Goal: Task Accomplishment & Management: Manage account settings

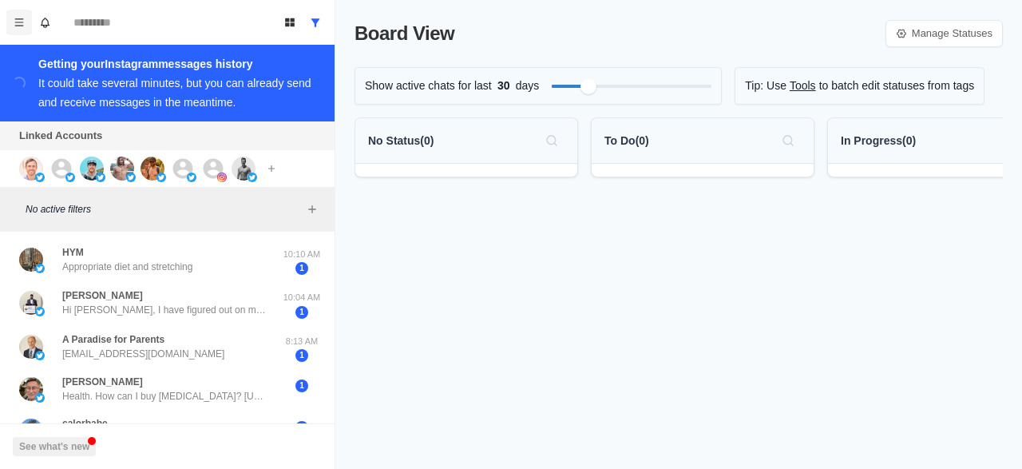
click at [23, 28] on button "Menu" at bounding box center [19, 23] width 26 height 26
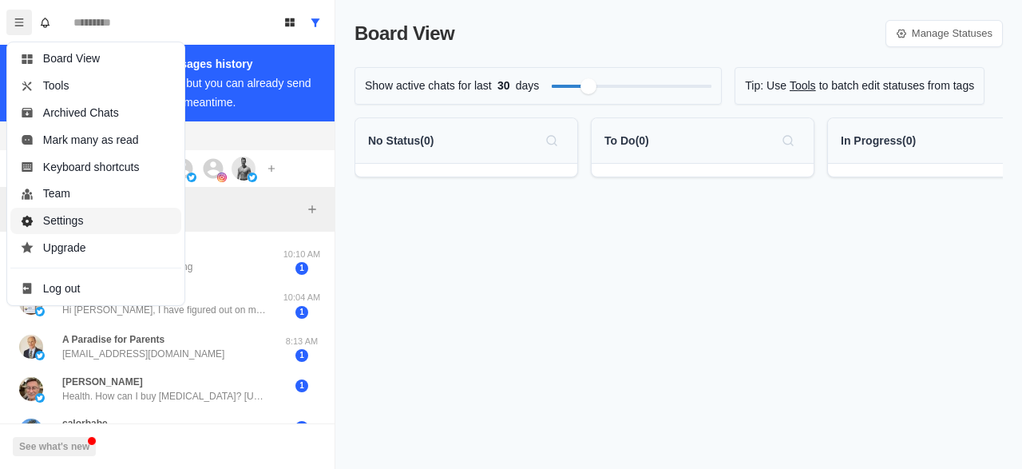
click at [75, 214] on button "Settings" at bounding box center [95, 221] width 171 height 27
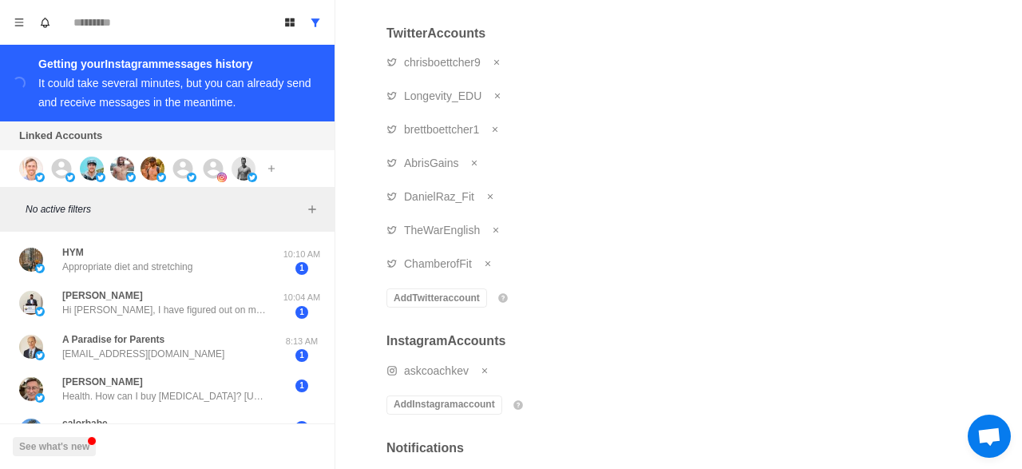
scroll to position [182, 0]
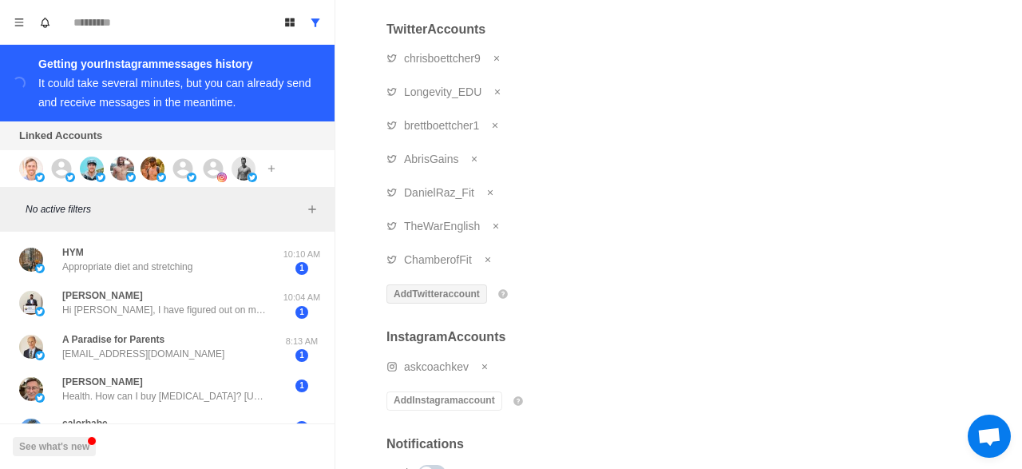
click at [426, 290] on button "Add Twitter account" at bounding box center [437, 293] width 101 height 19
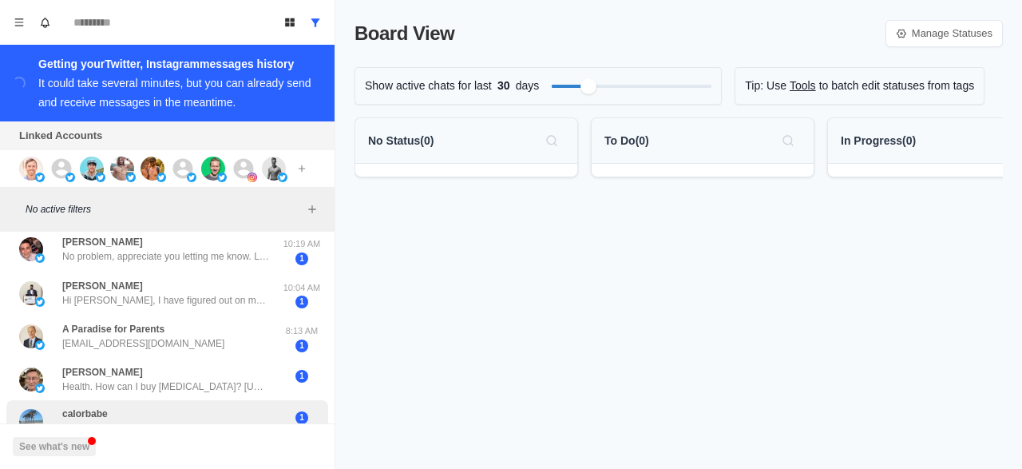
scroll to position [140, 0]
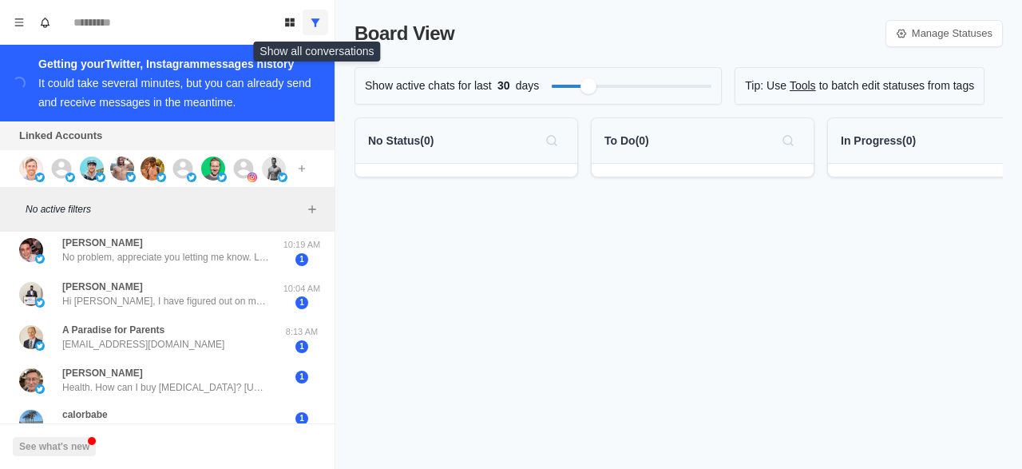
click at [318, 25] on icon "Show all conversations" at bounding box center [315, 22] width 11 height 11
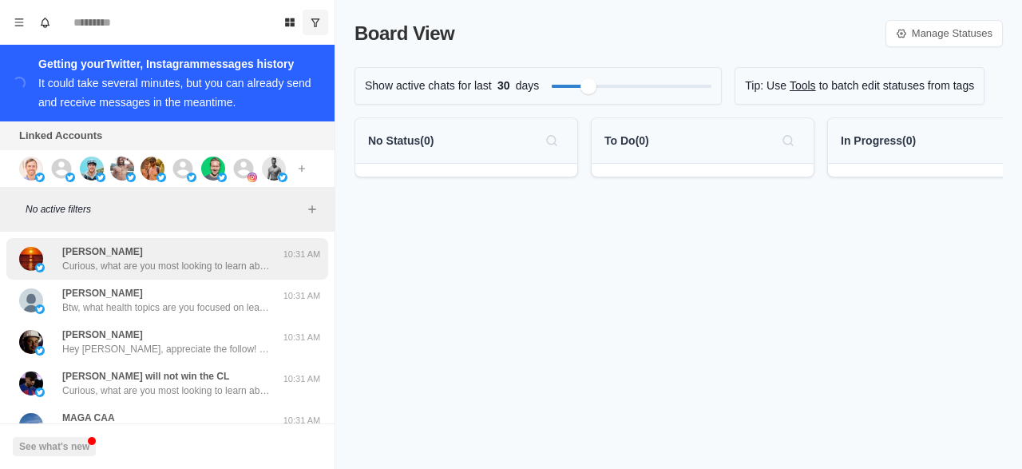
click at [196, 264] on p "Curious, what are you most looking to learn about currently? Like weight loss, …" at bounding box center [166, 266] width 208 height 14
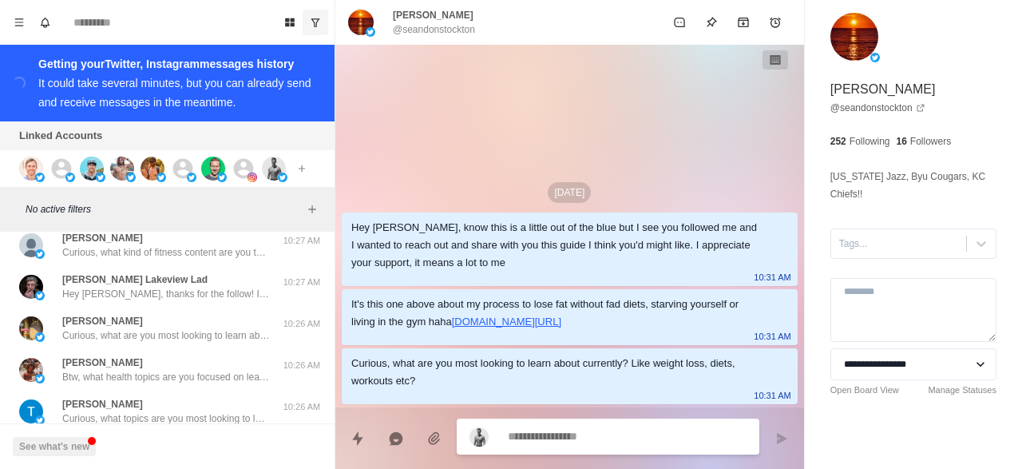
scroll to position [642, 0]
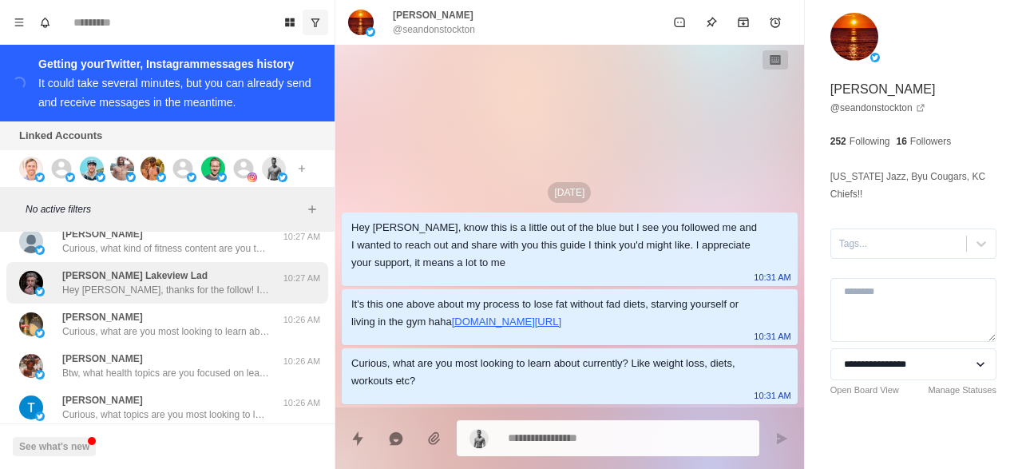
click at [192, 287] on p "Hey Lindy, thanks for the follow! If you don’t mind me asking, what inspired yo…" at bounding box center [166, 290] width 208 height 14
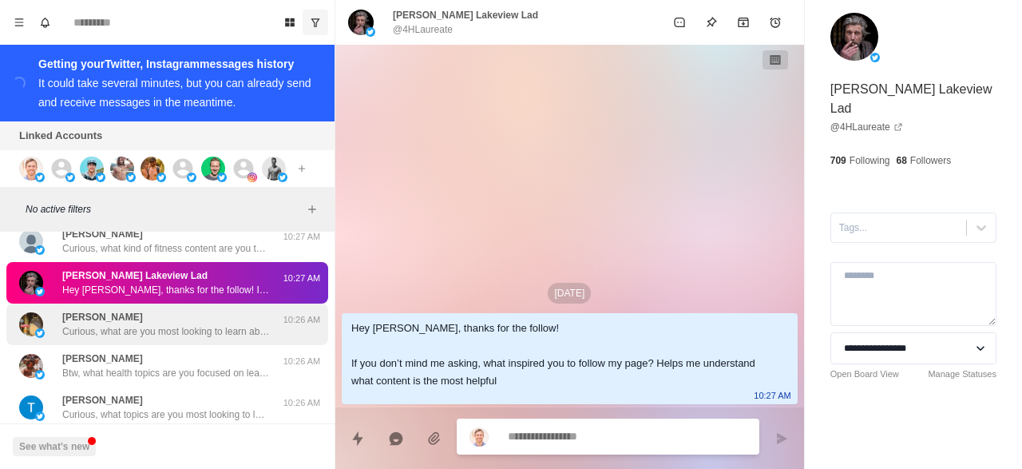
scroll to position [717, 0]
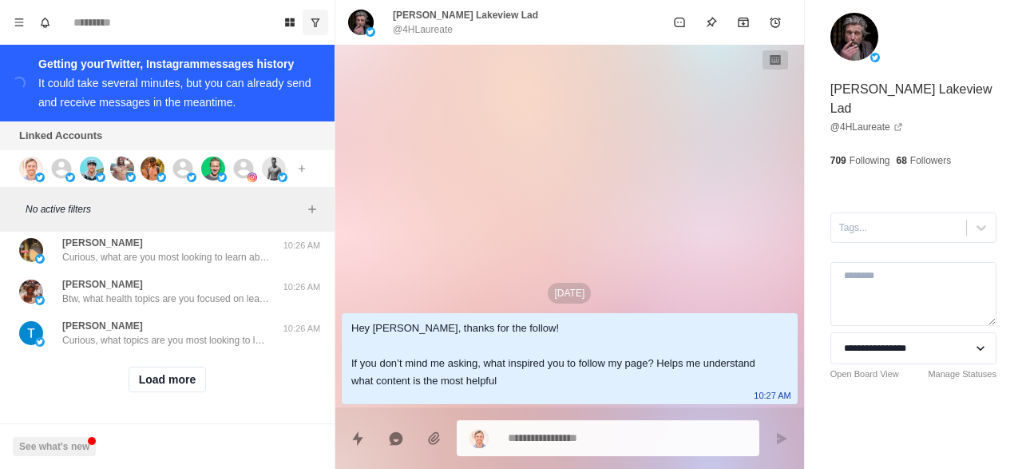
click at [169, 393] on div "Load more" at bounding box center [167, 379] width 322 height 51
click at [169, 383] on button "Load more" at bounding box center [168, 380] width 78 height 26
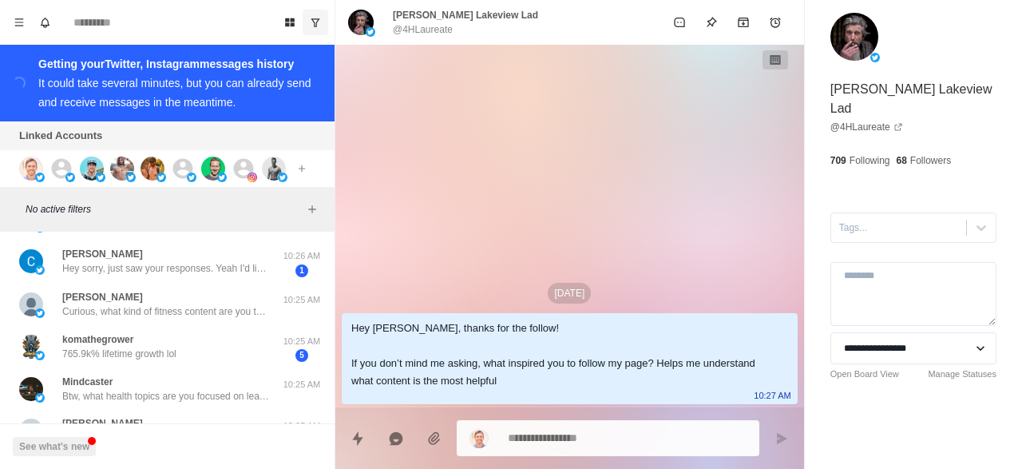
scroll to position [914, 0]
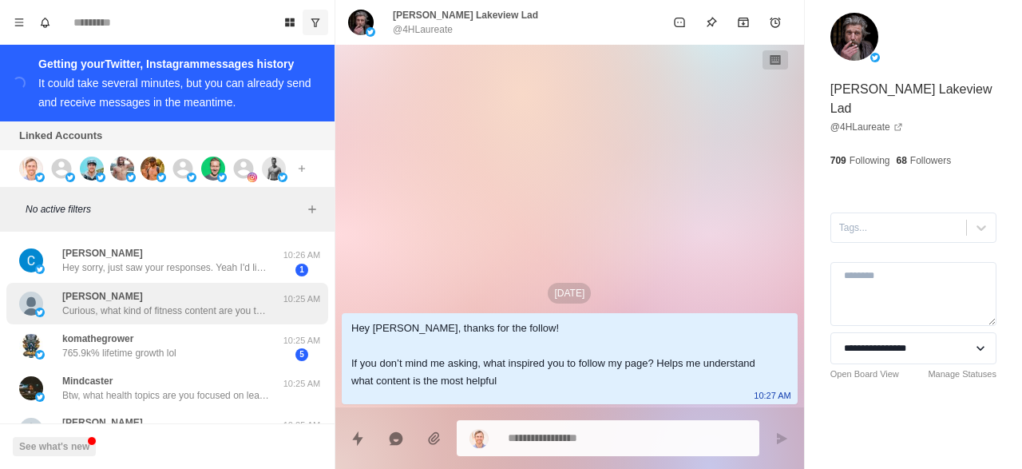
click at [199, 305] on p "Curious, what kind of fitness content are you the most interested in? Always lo…" at bounding box center [166, 310] width 208 height 14
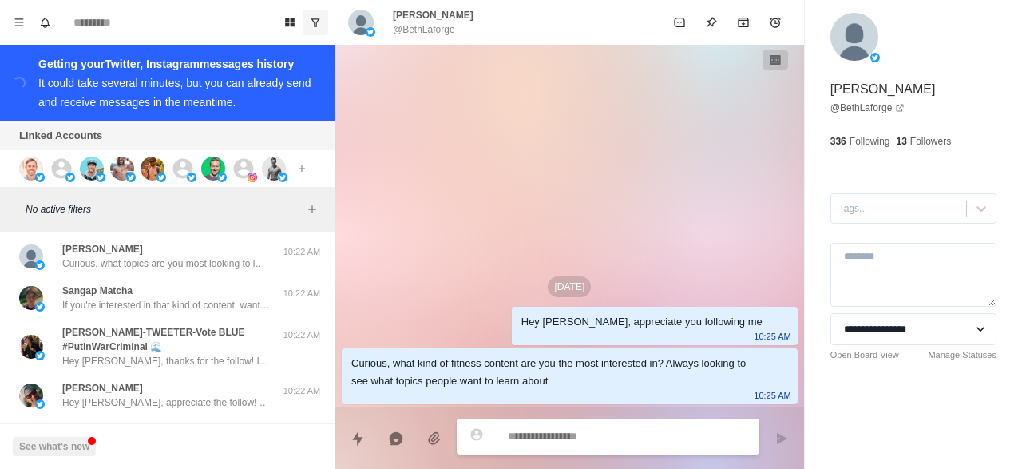
scroll to position [1566, 0]
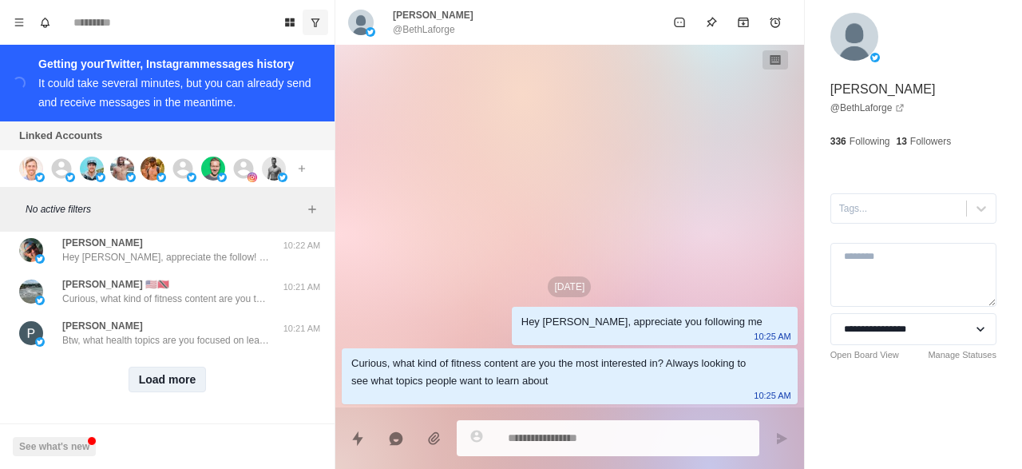
click at [175, 379] on button "Load more" at bounding box center [168, 380] width 78 height 26
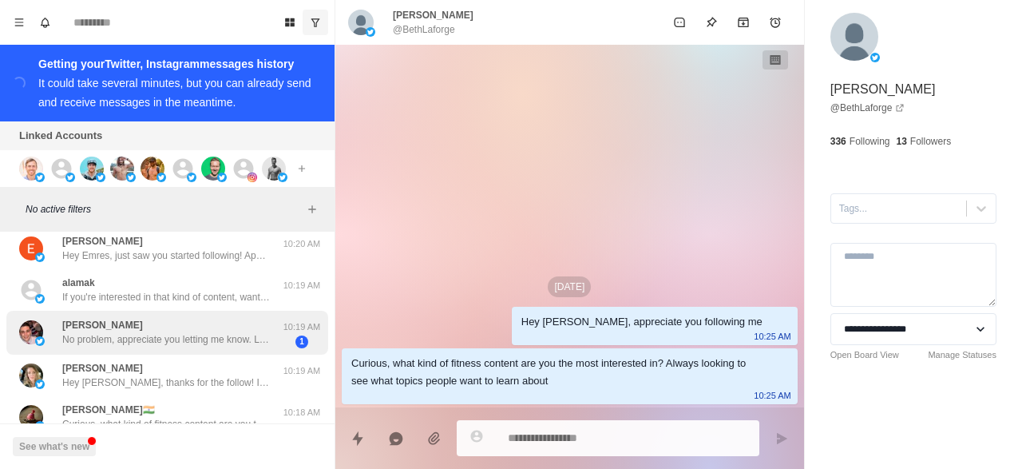
scroll to position [2024, 0]
click at [185, 335] on p "No problem, appreciate you letting me know. Love following along with your cont…" at bounding box center [166, 339] width 208 height 14
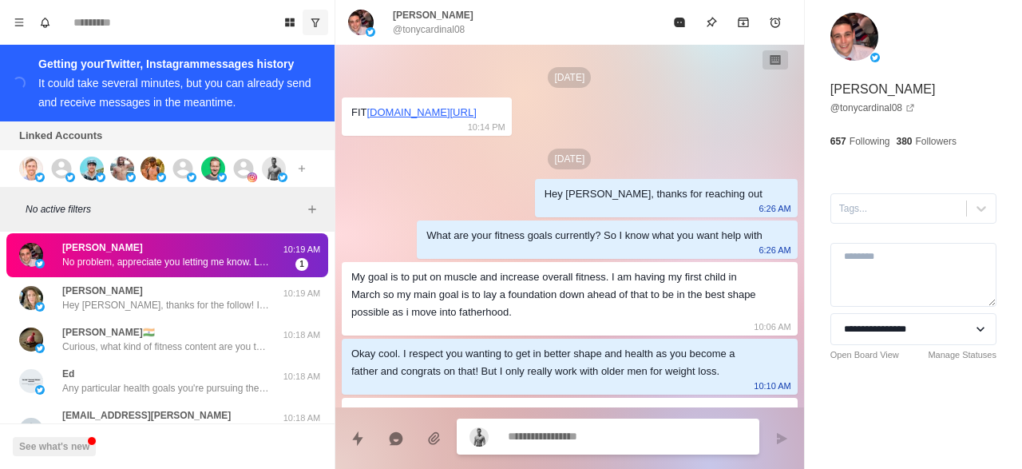
scroll to position [2151, 0]
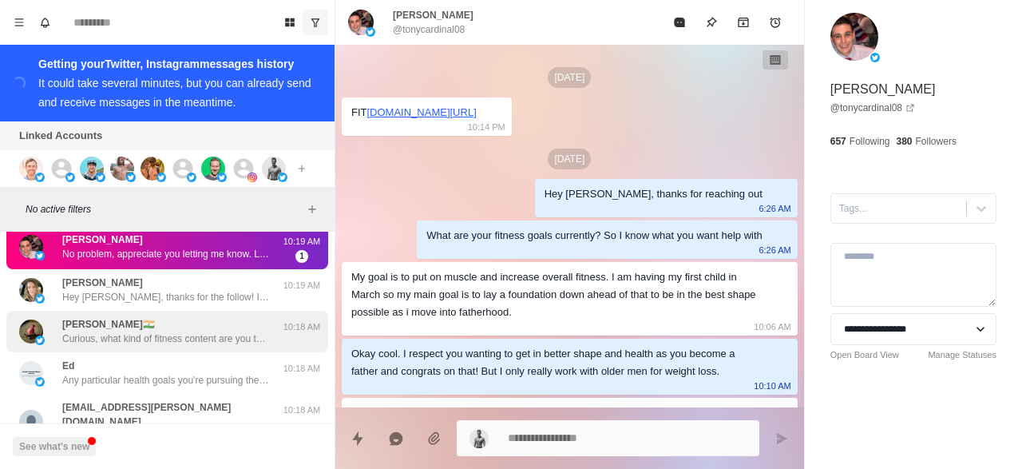
click at [251, 326] on div "Dr. Kshitish Ghogale🇮🇳 Curious, what kind of fitness content are you the most i…" at bounding box center [166, 331] width 208 height 29
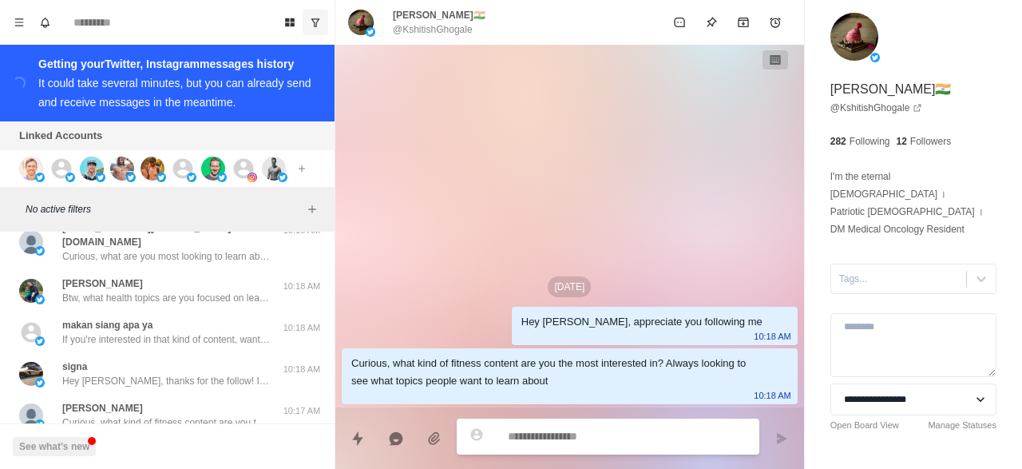
scroll to position [2398, 0]
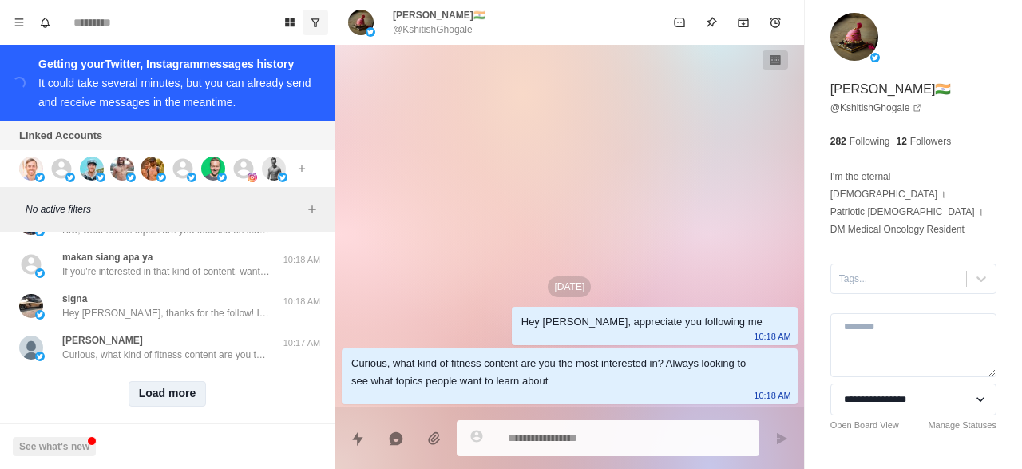
click at [160, 381] on button "Load more" at bounding box center [168, 394] width 78 height 26
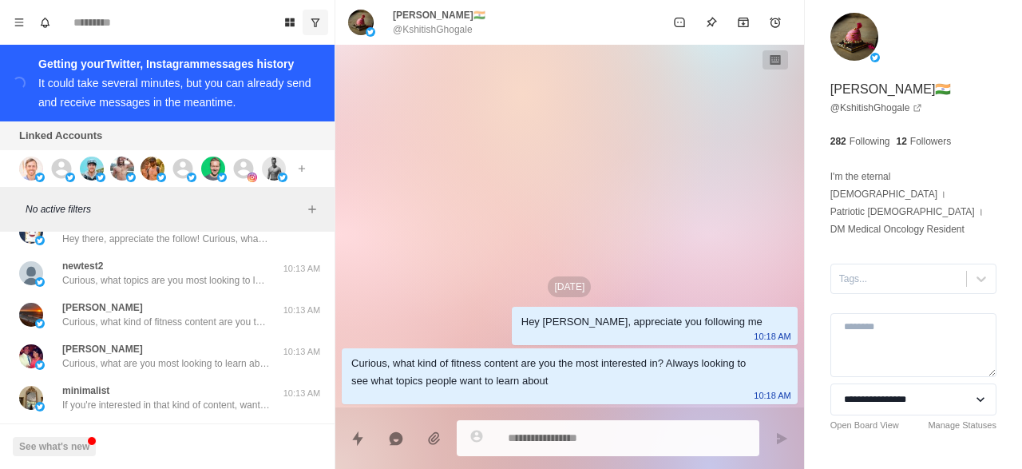
scroll to position [3229, 0]
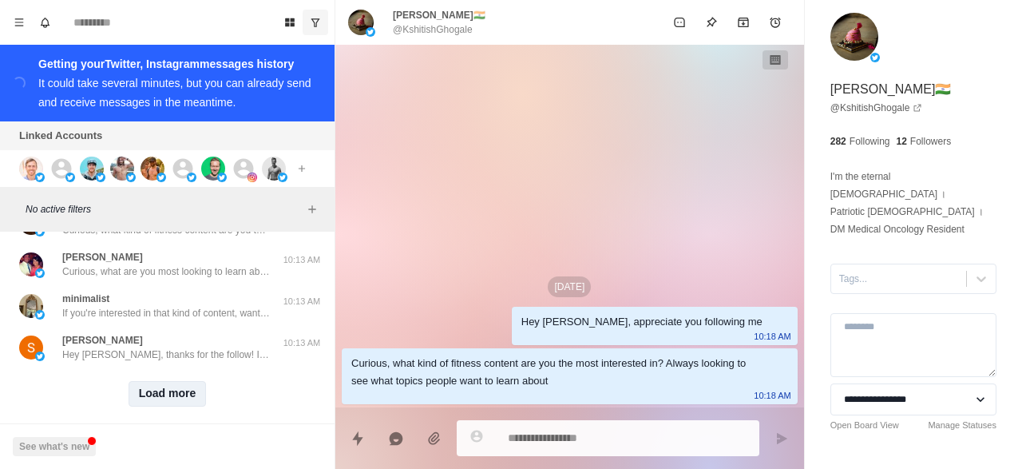
click at [164, 381] on button "Load more" at bounding box center [168, 394] width 78 height 26
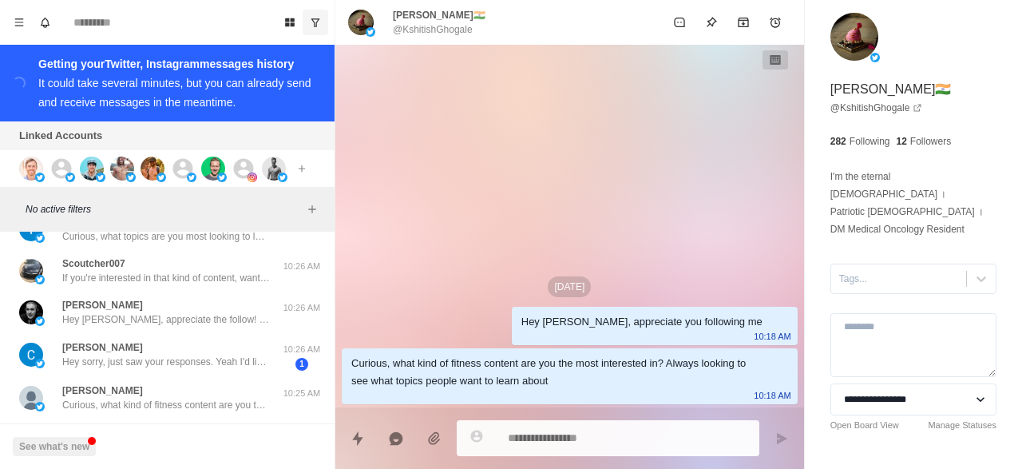
scroll to position [868, 0]
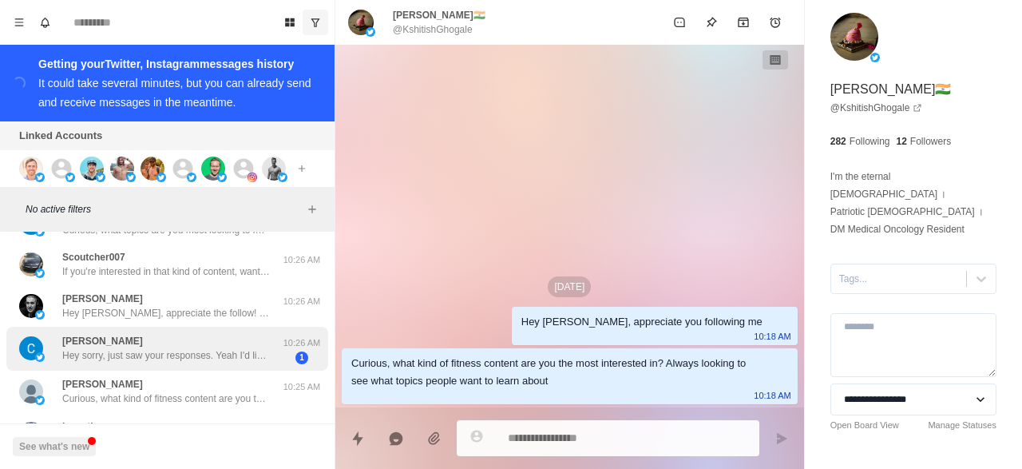
click at [192, 353] on p "Hey sorry, just saw your responses. Yeah I'd like to check it out if you want t…" at bounding box center [166, 355] width 208 height 14
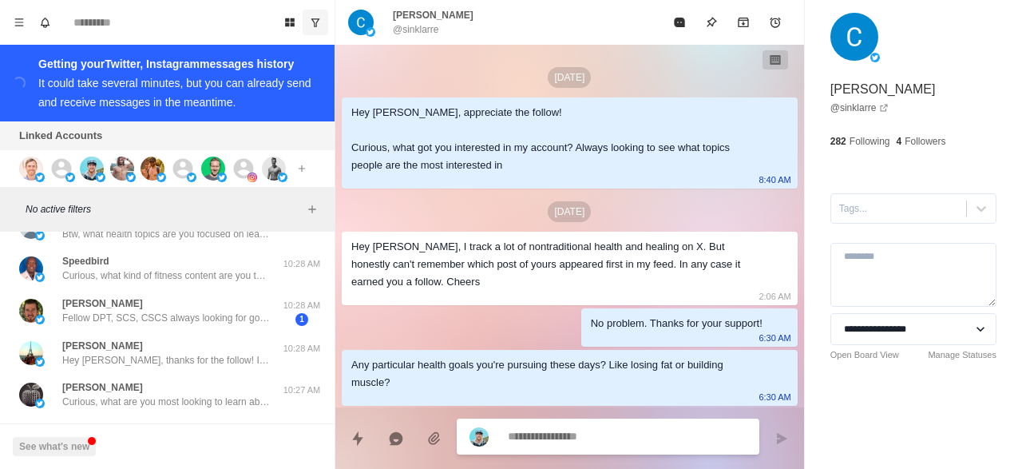
scroll to position [447, 0]
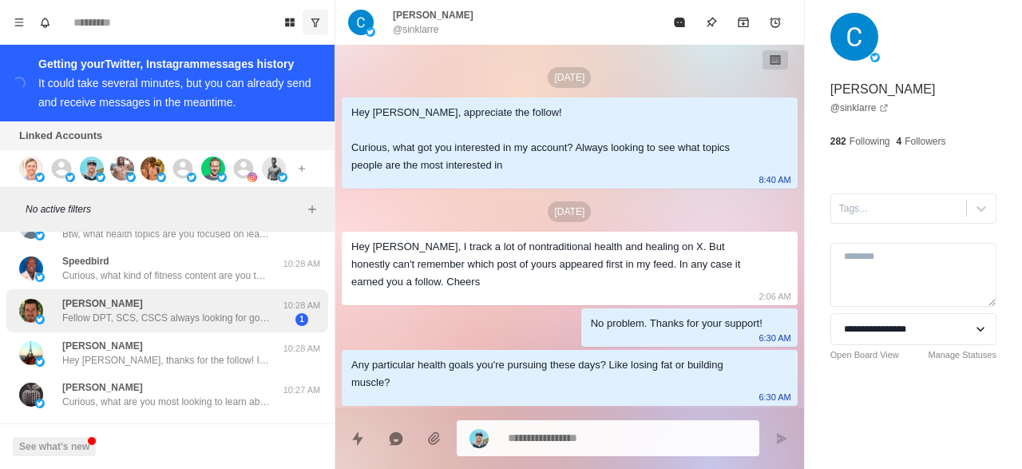
click at [213, 308] on div "Mark Lawhon Fellow DPT, SCS, CSCS always looking for good info!" at bounding box center [166, 310] width 208 height 29
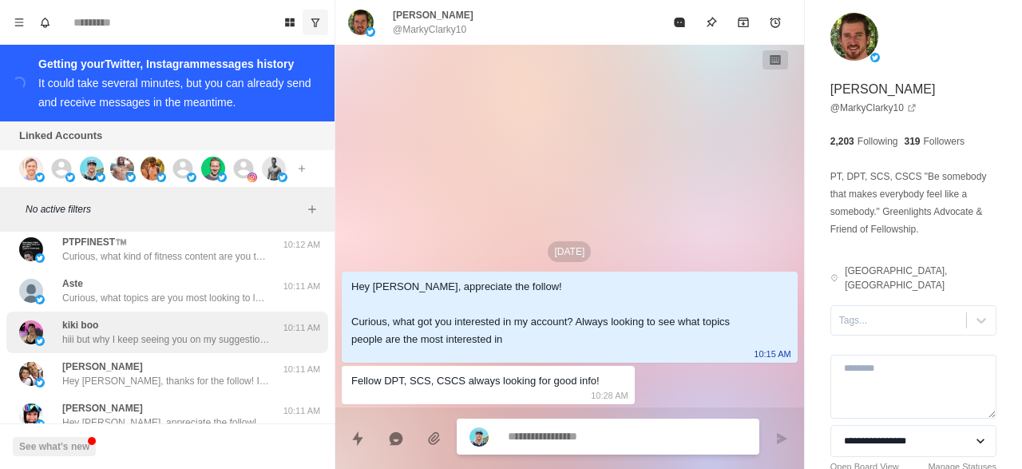
scroll to position [4059, 0]
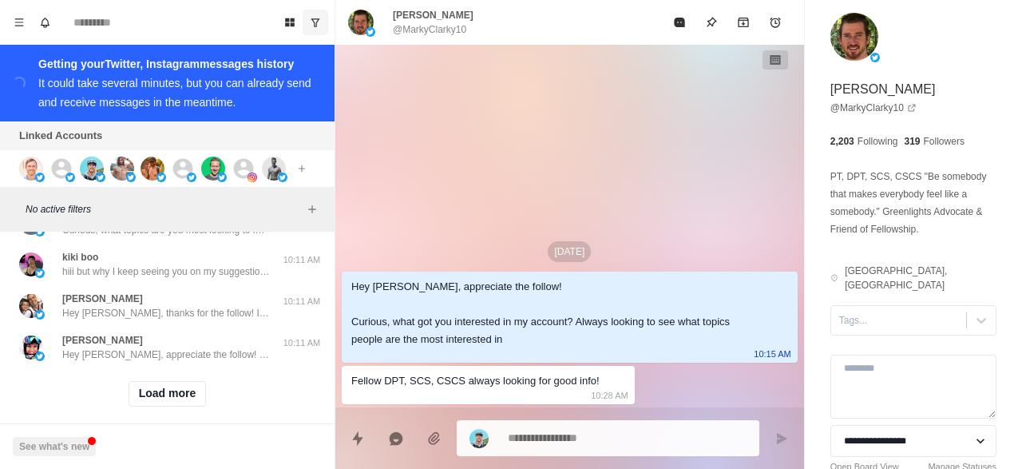
click at [157, 368] on div "Load more" at bounding box center [167, 393] width 322 height 51
click at [161, 383] on button "Load more" at bounding box center [168, 394] width 78 height 26
type textarea "*"
